Goal: Information Seeking & Learning: Learn about a topic

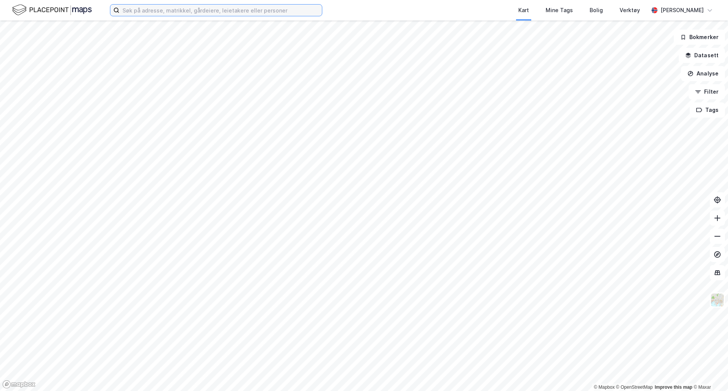
click at [140, 14] on input at bounding box center [221, 10] width 203 height 11
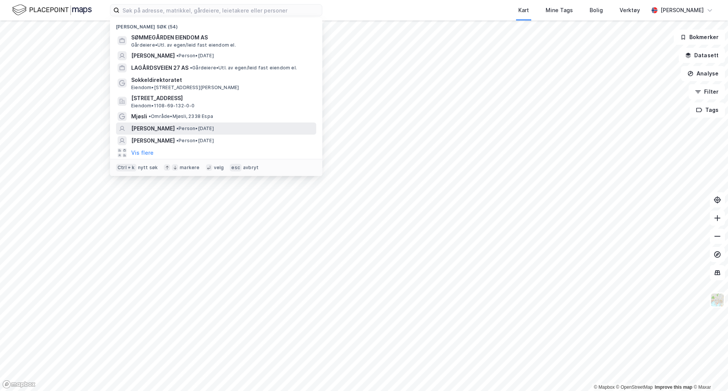
click at [147, 125] on span "[PERSON_NAME]" at bounding box center [153, 128] width 44 height 9
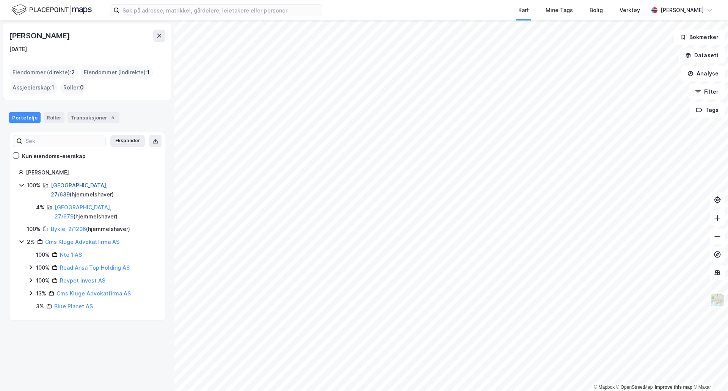
click at [77, 183] on link "[GEOGRAPHIC_DATA], 27/639" at bounding box center [79, 190] width 57 height 16
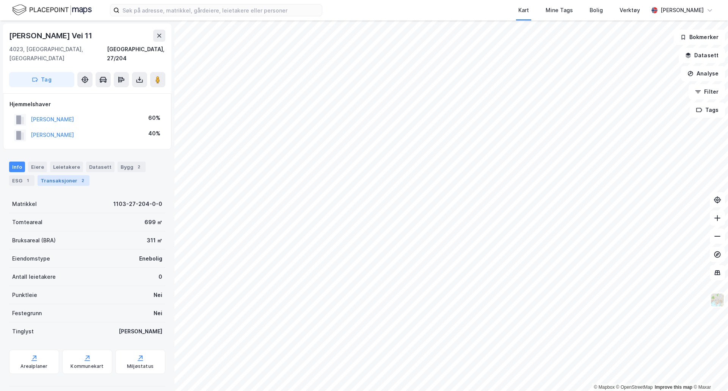
click at [58, 175] on div "Transaksjoner 2" at bounding box center [64, 180] width 52 height 11
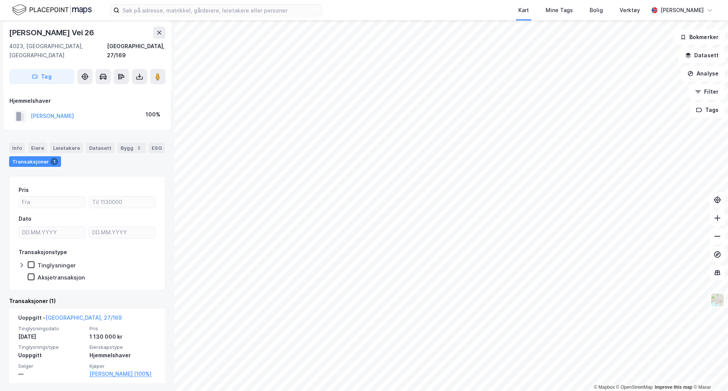
scroll to position [5, 0]
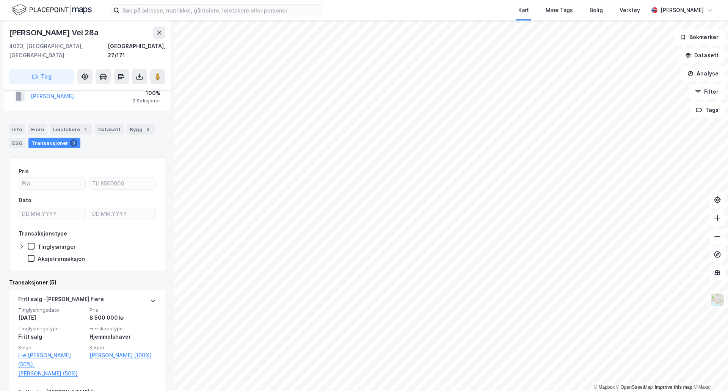
scroll to position [38, 0]
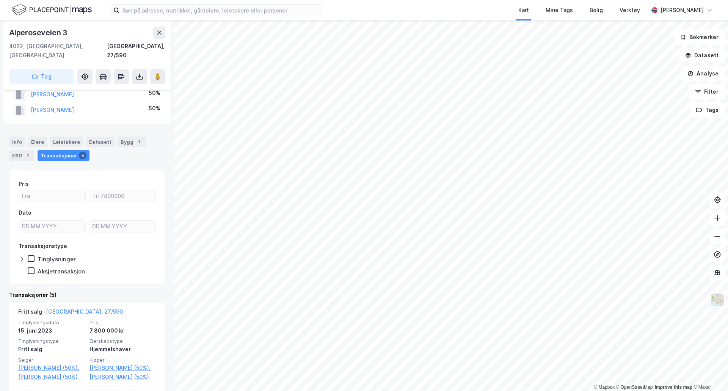
scroll to position [38, 0]
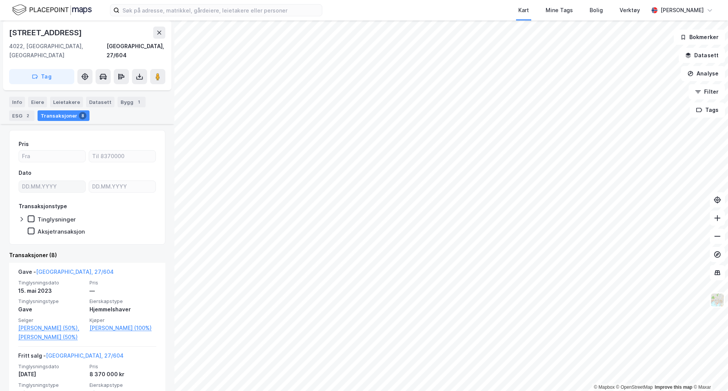
scroll to position [76, 0]
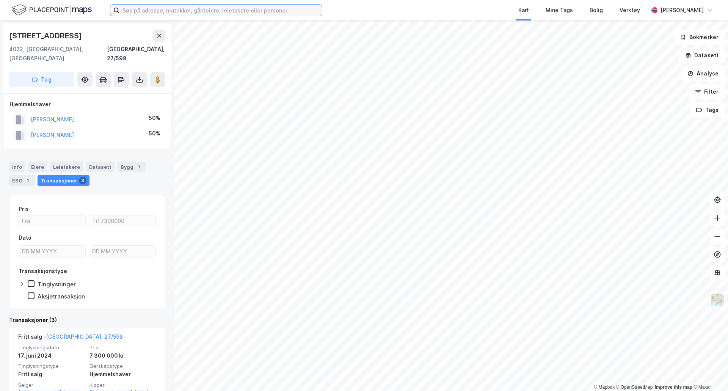
click at [200, 12] on input at bounding box center [221, 10] width 203 height 11
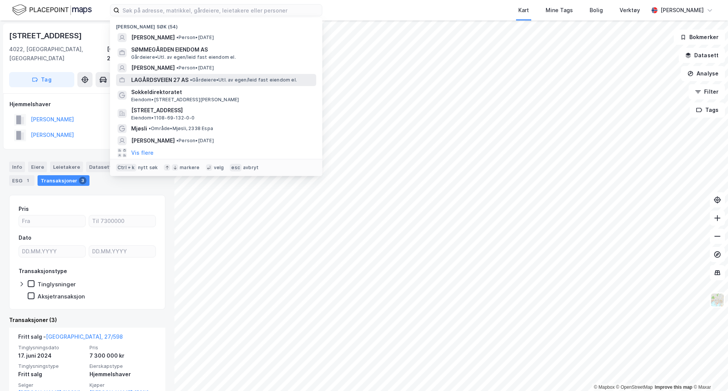
click at [167, 76] on span "LAGÅRDSVEIEN 27 AS" at bounding box center [159, 80] width 57 height 9
